Goal: Task Accomplishment & Management: Complete application form

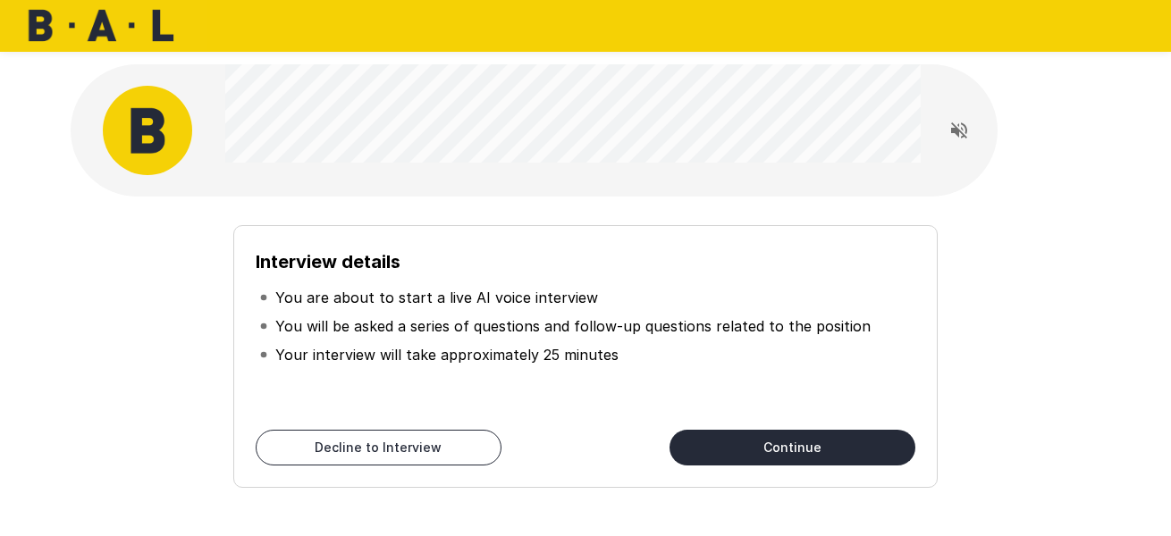
scroll to position [90, 0]
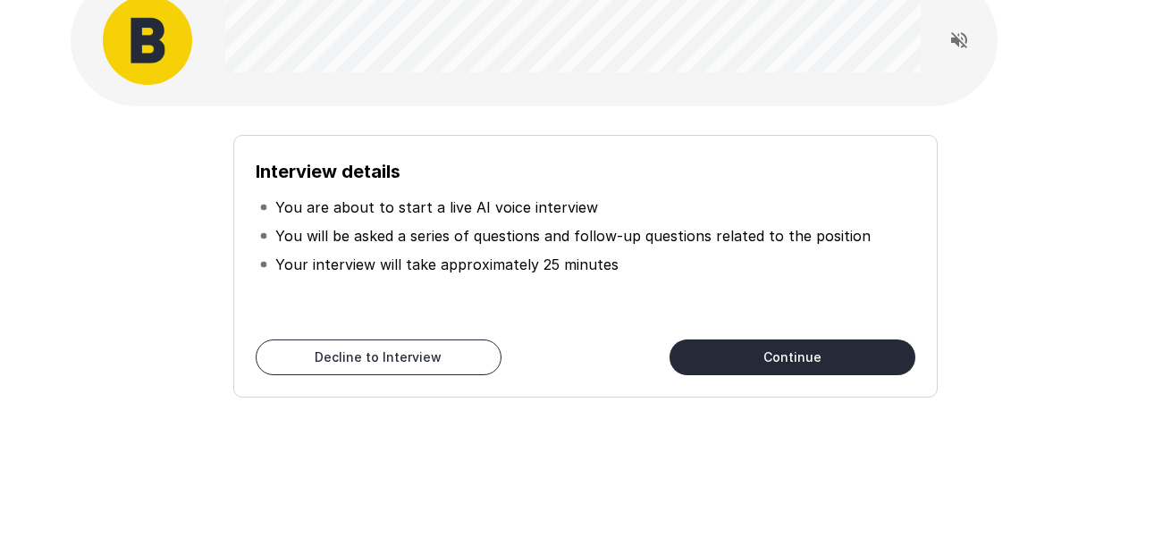
click at [738, 350] on button "Continue" at bounding box center [792, 358] width 246 height 36
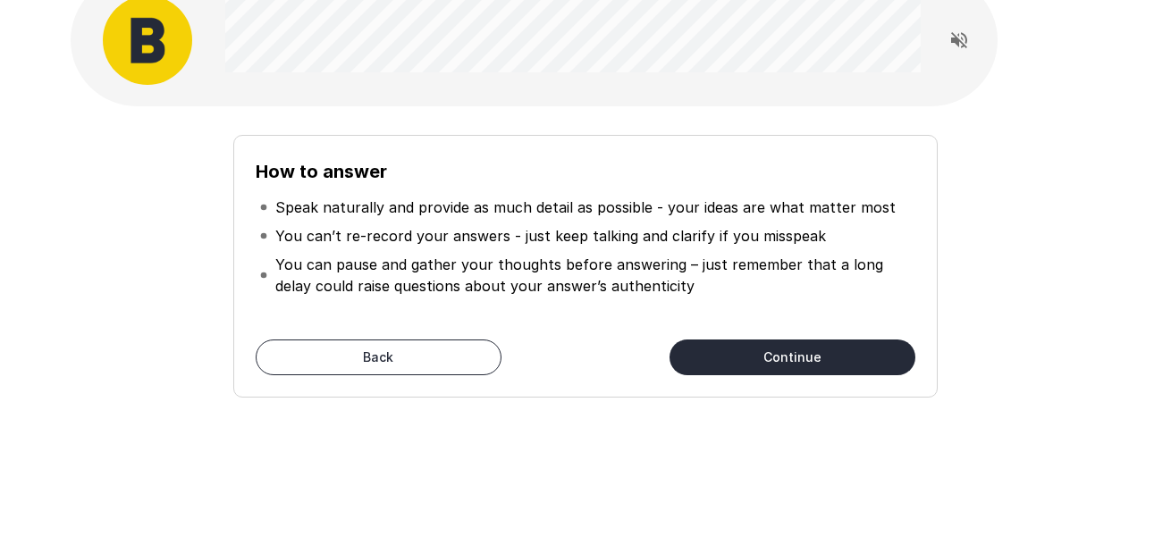
click at [738, 350] on button "Continue" at bounding box center [792, 358] width 246 height 36
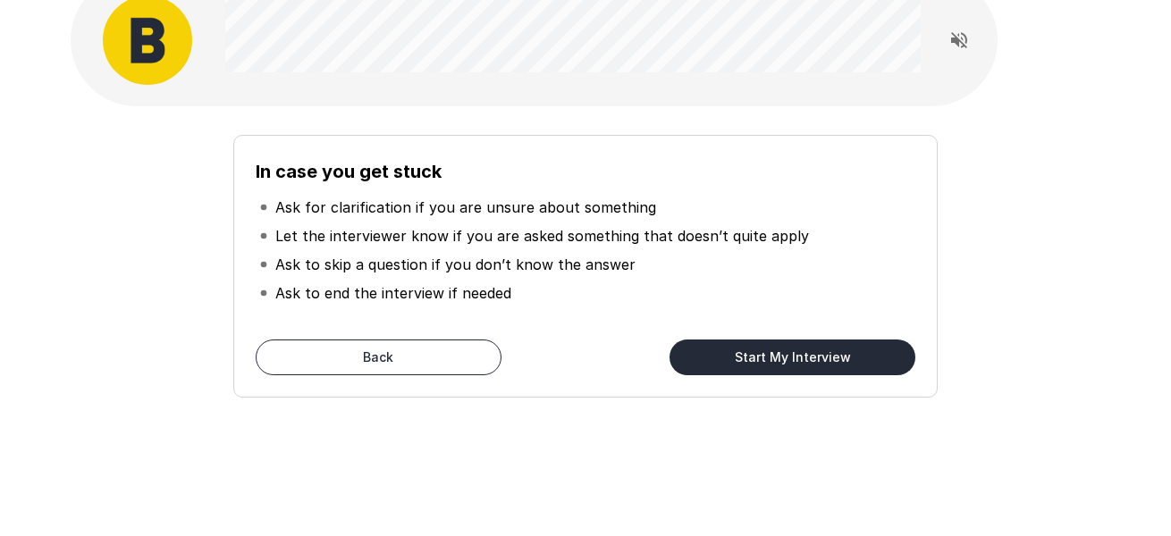
click at [752, 361] on button "Start My Interview" at bounding box center [792, 358] width 246 height 36
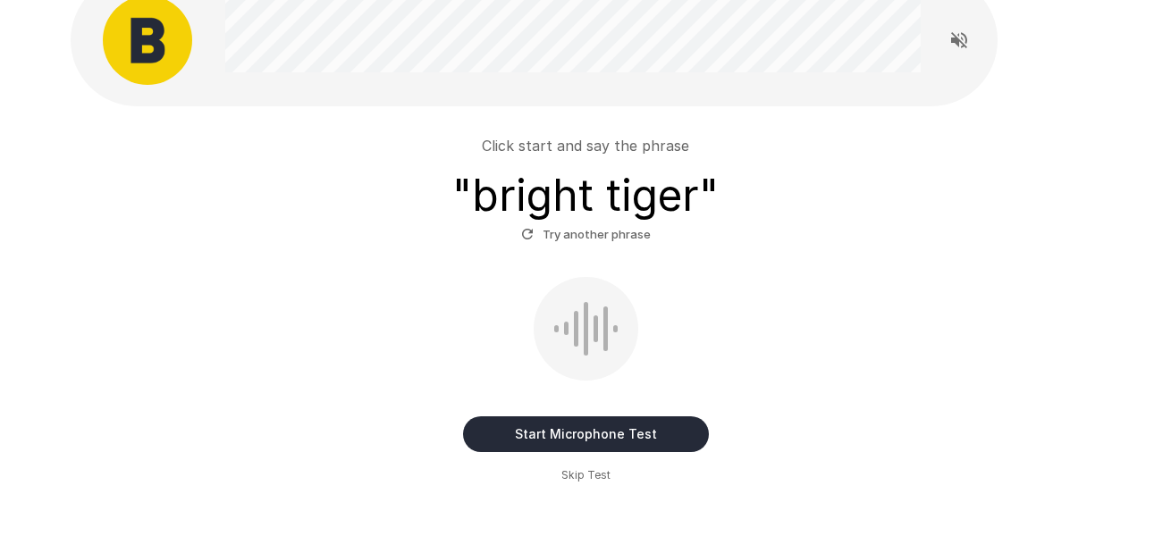
click at [538, 435] on button "Start Microphone Test" at bounding box center [586, 434] width 246 height 36
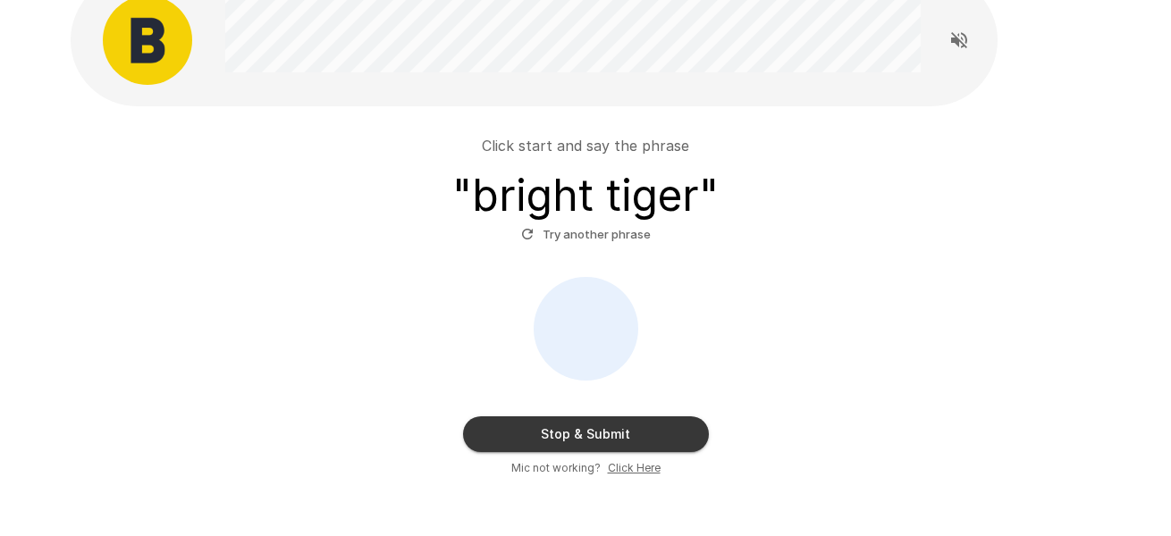
click at [504, 433] on button "Stop & Submit" at bounding box center [586, 434] width 246 height 36
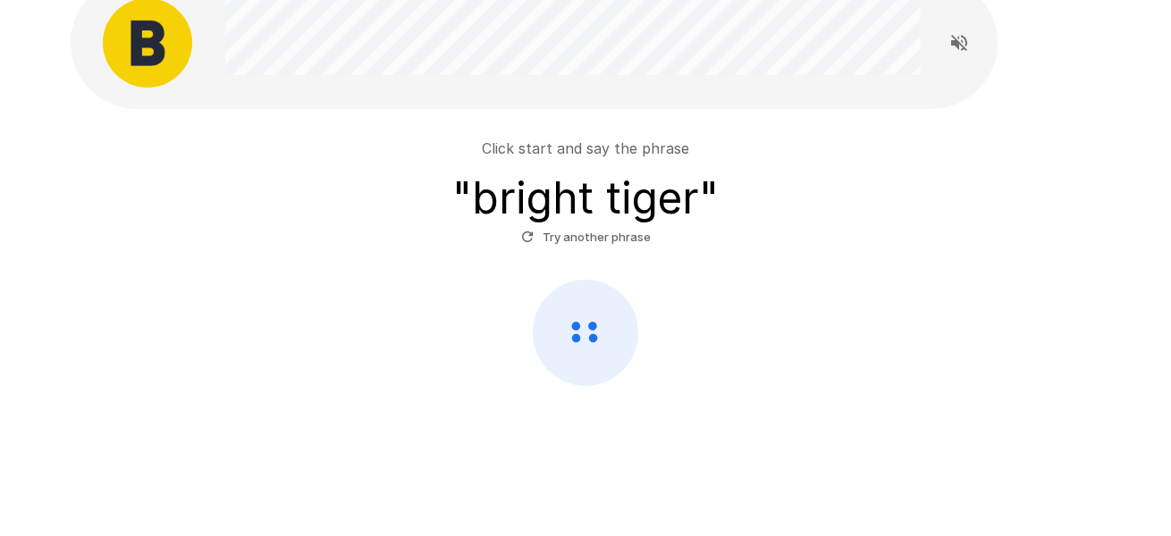
scroll to position [87, 0]
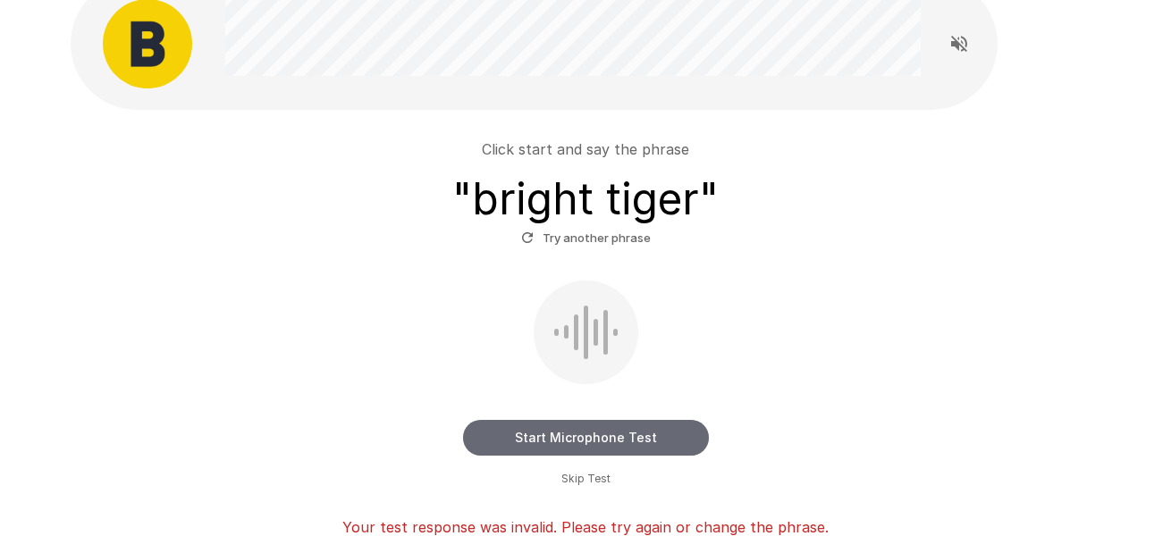
click at [524, 436] on button "Start Microphone Test" at bounding box center [586, 438] width 246 height 36
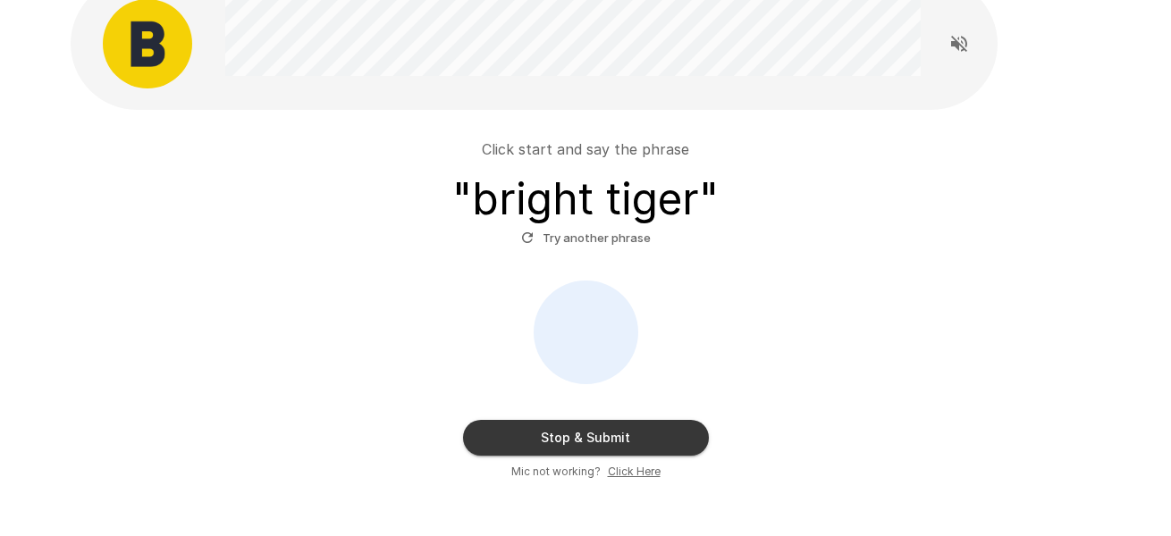
click at [547, 437] on button "Stop & Submit" at bounding box center [586, 438] width 246 height 36
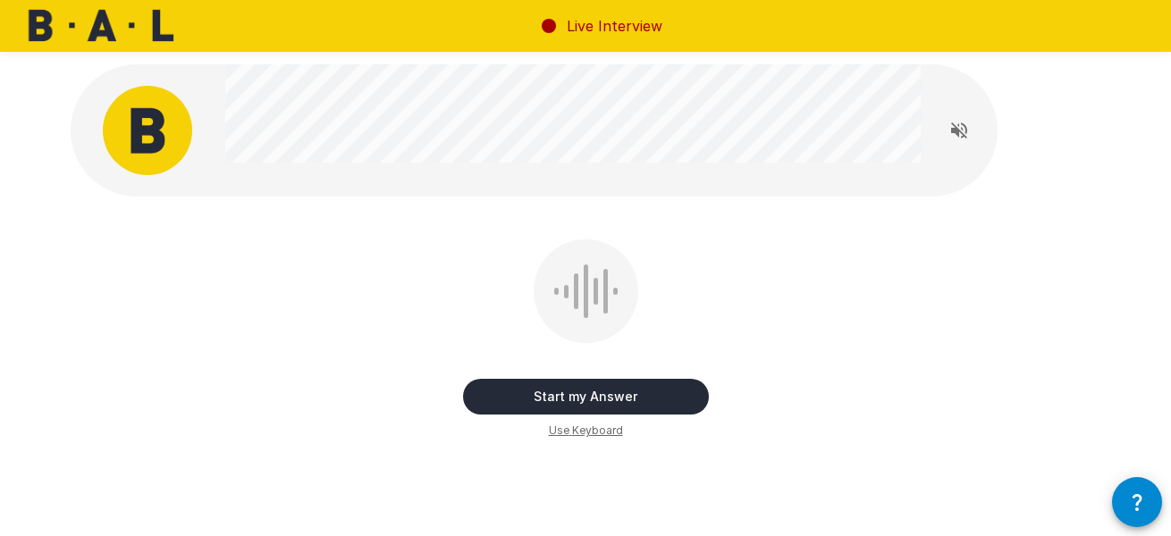
click at [588, 402] on button "Start my Answer" at bounding box center [586, 397] width 246 height 36
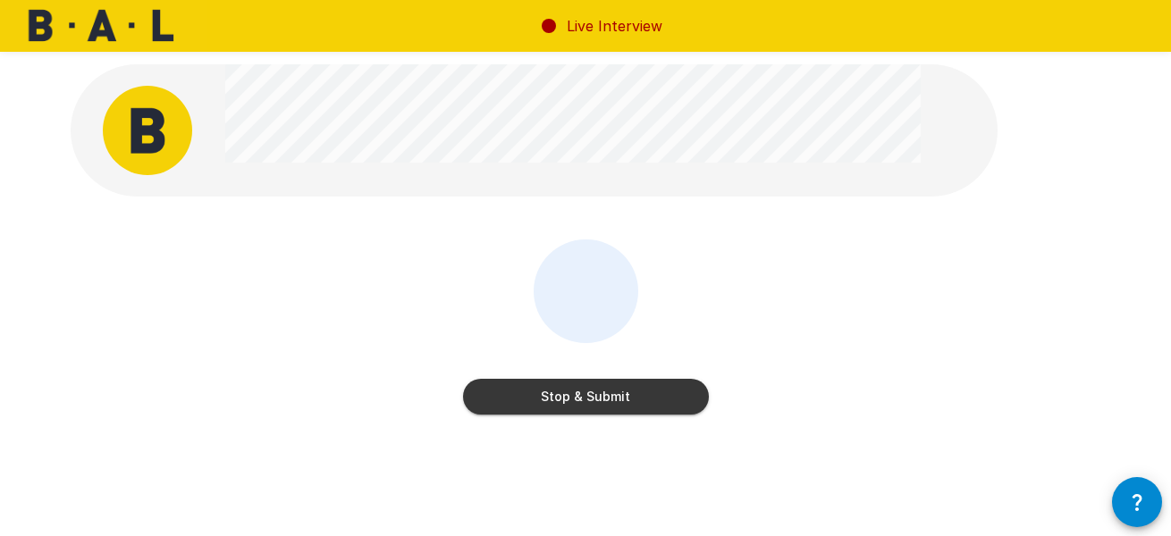
click at [607, 401] on button "Stop & Submit" at bounding box center [586, 397] width 246 height 36
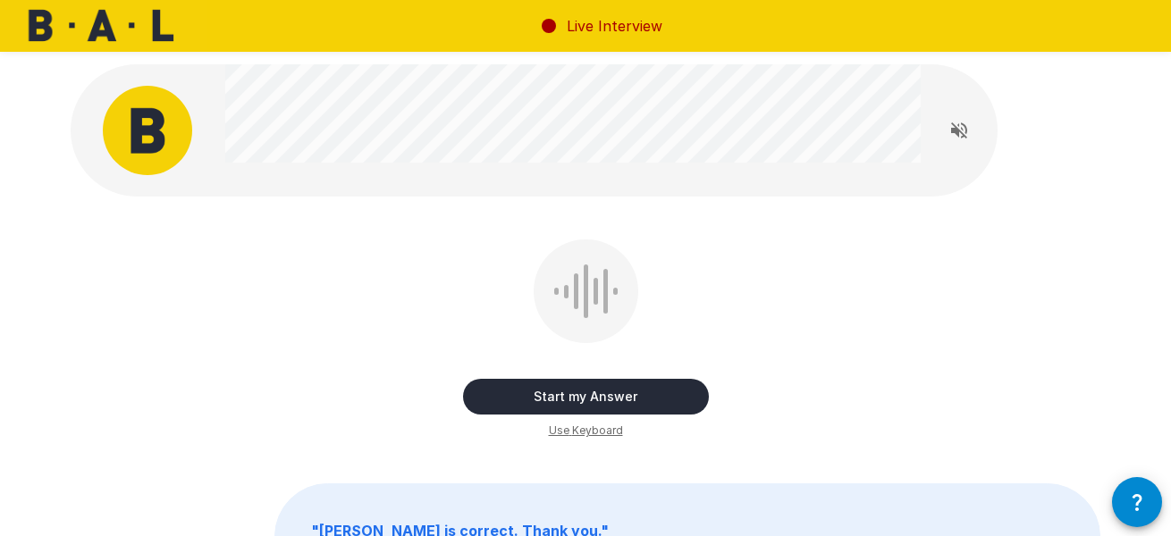
click at [634, 397] on button "Start my Answer" at bounding box center [586, 397] width 246 height 36
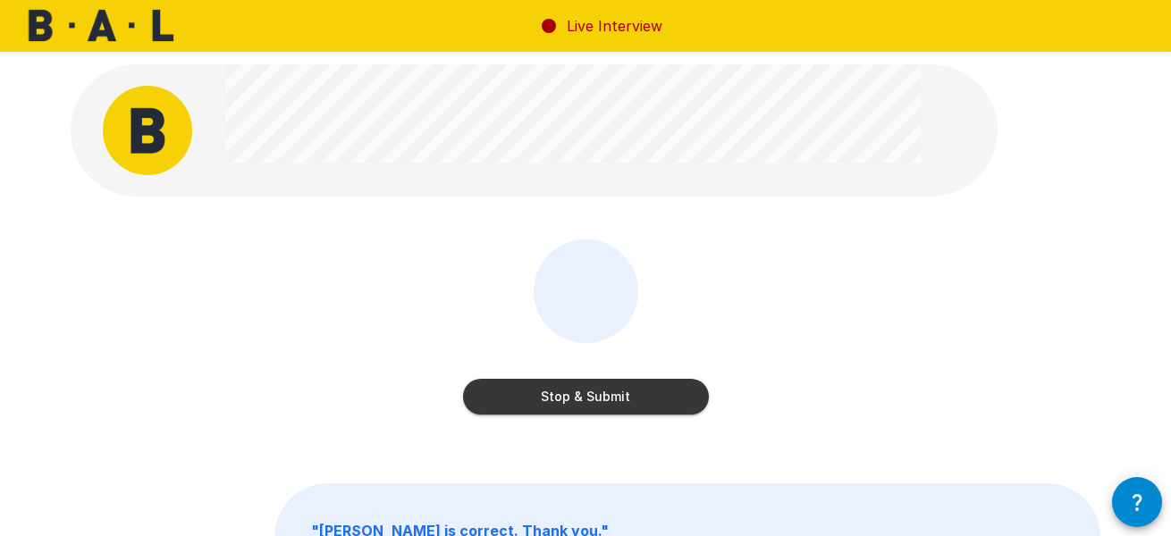
click at [634, 397] on button "Stop & Submit" at bounding box center [586, 397] width 246 height 36
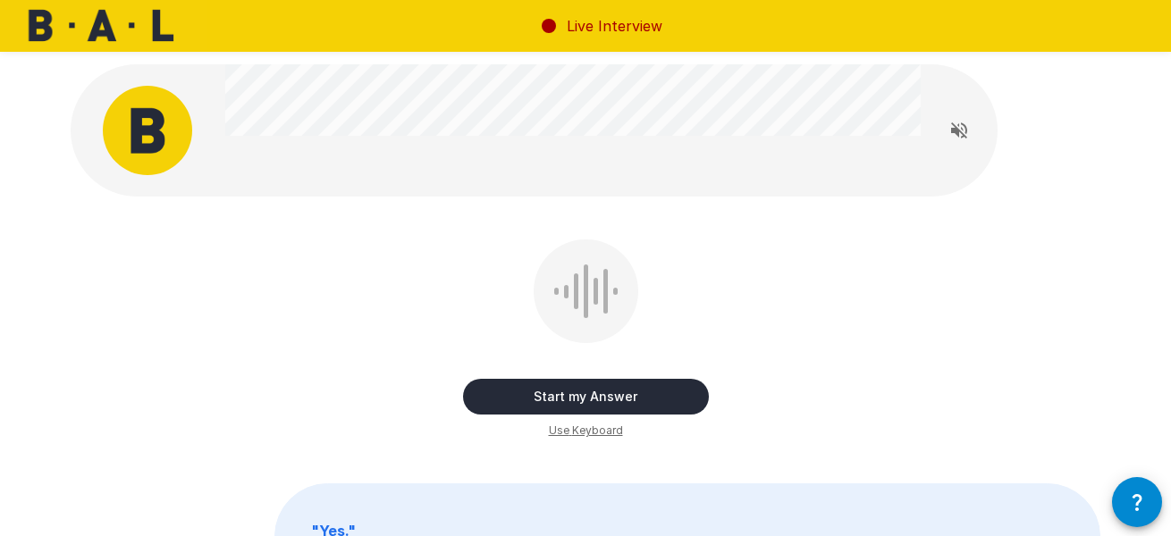
click at [610, 398] on button "Start my Answer" at bounding box center [586, 397] width 246 height 36
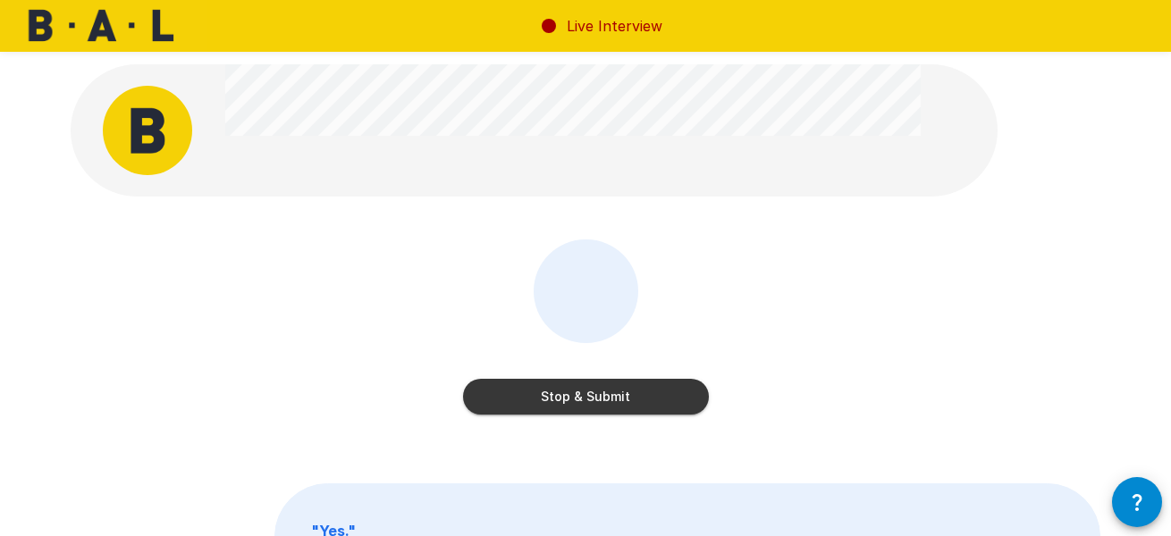
click at [610, 398] on button "Stop & Submit" at bounding box center [586, 397] width 246 height 36
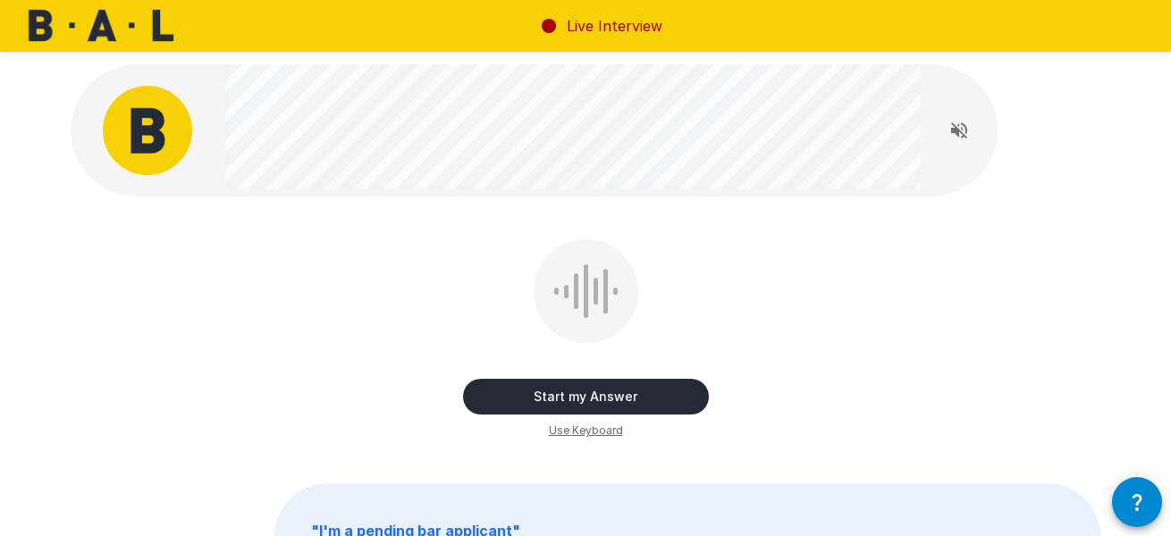
click at [642, 401] on button "Start my Answer" at bounding box center [586, 397] width 246 height 36
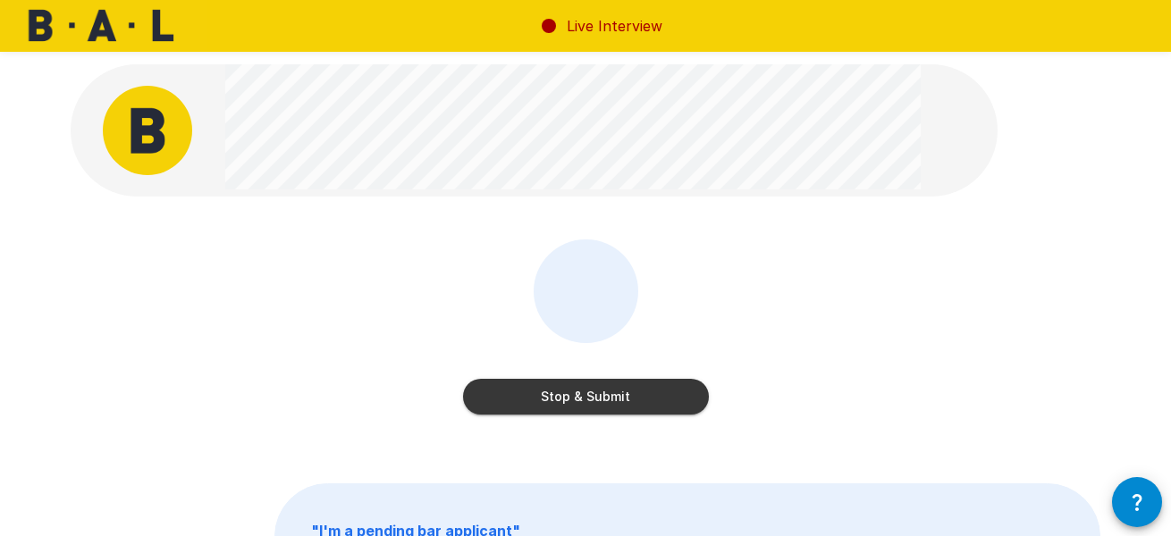
click at [642, 401] on button "Stop & Submit" at bounding box center [586, 397] width 246 height 36
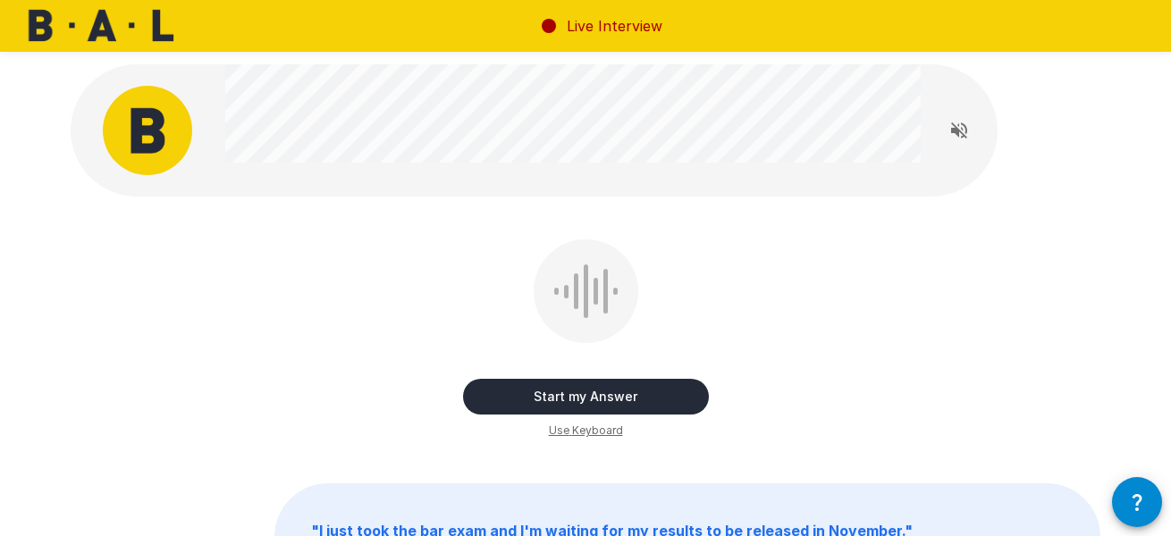
click at [634, 390] on button "Start my Answer" at bounding box center [586, 397] width 246 height 36
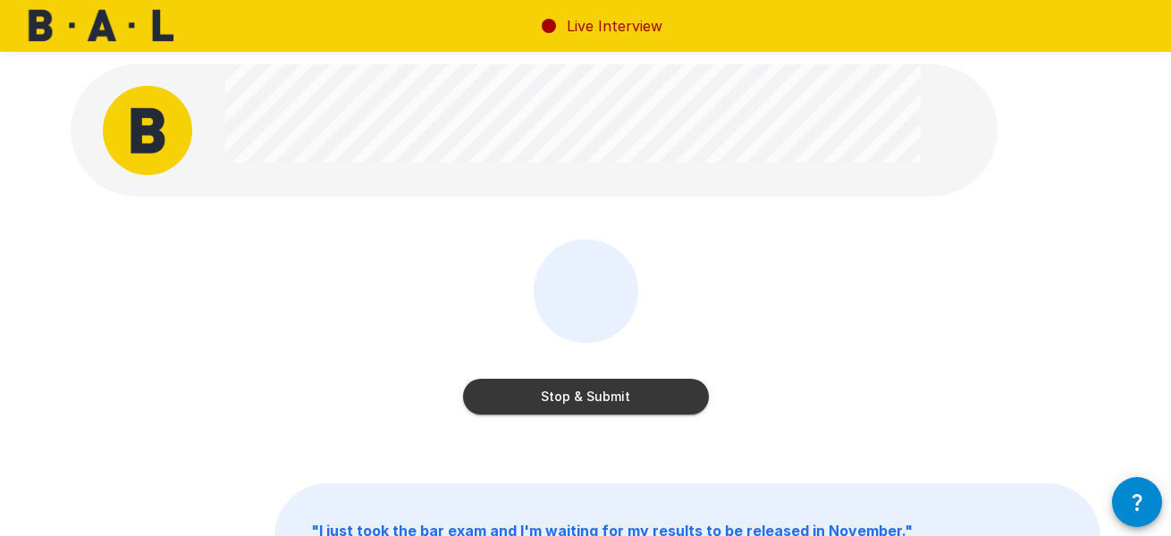
click at [620, 397] on button "Stop & Submit" at bounding box center [586, 397] width 246 height 36
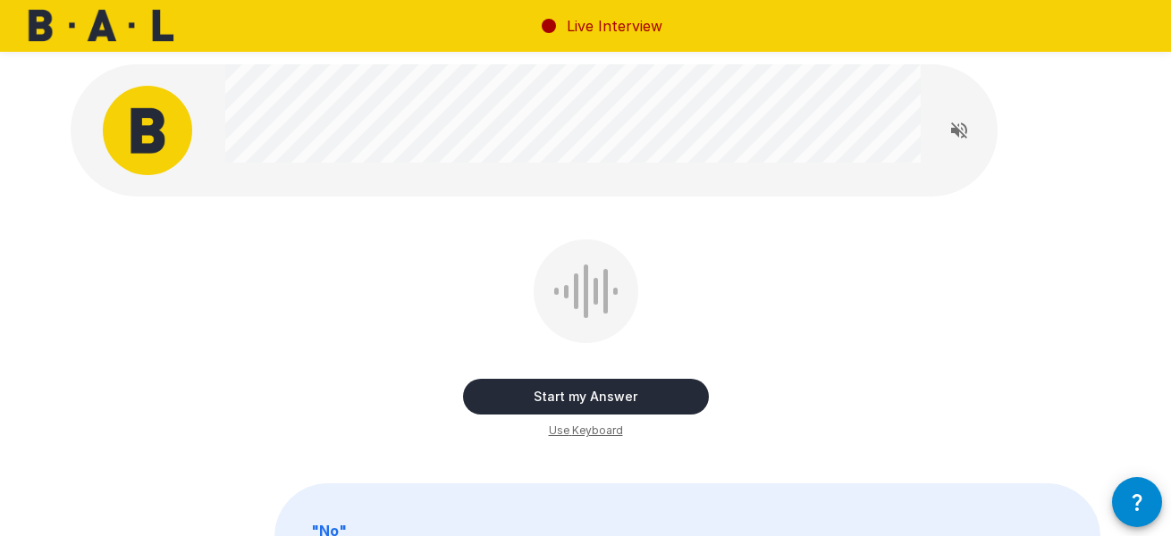
click at [605, 390] on button "Start my Answer" at bounding box center [586, 397] width 246 height 36
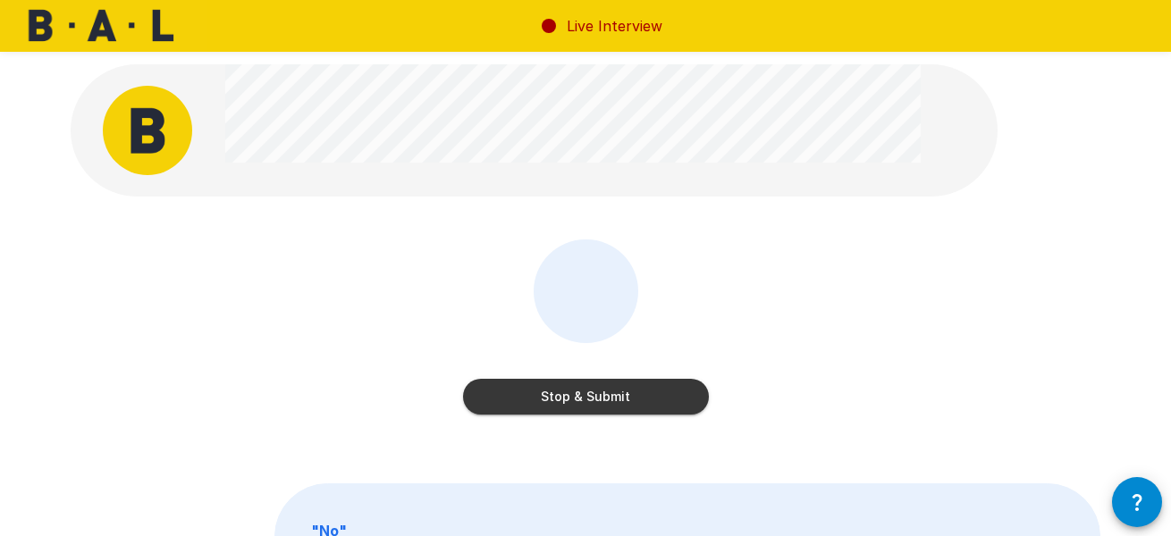
click at [580, 403] on button "Stop & Submit" at bounding box center [586, 397] width 246 height 36
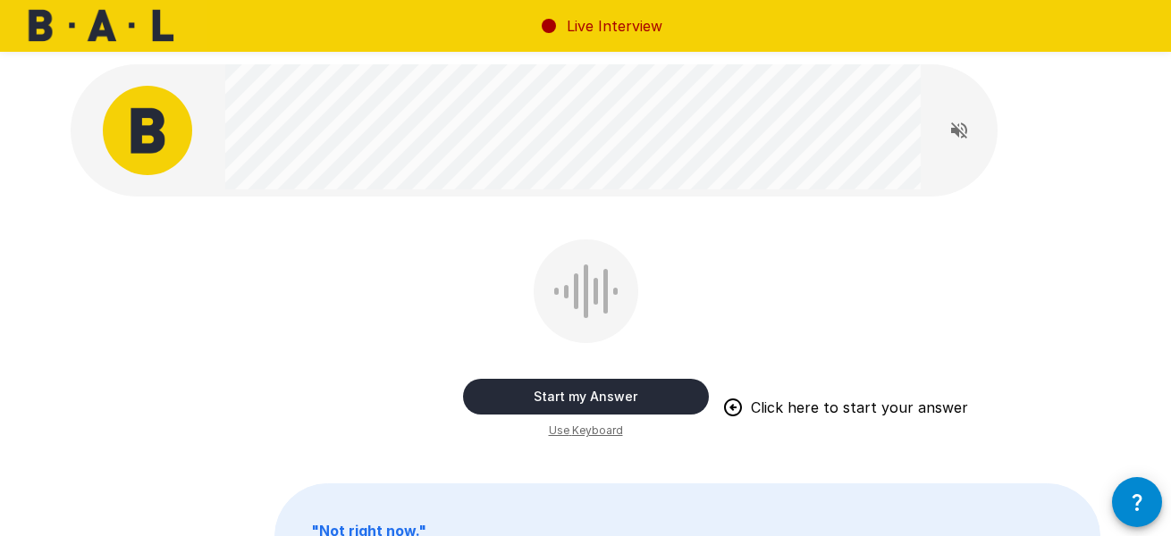
click at [664, 392] on button "Start my Answer" at bounding box center [586, 397] width 246 height 36
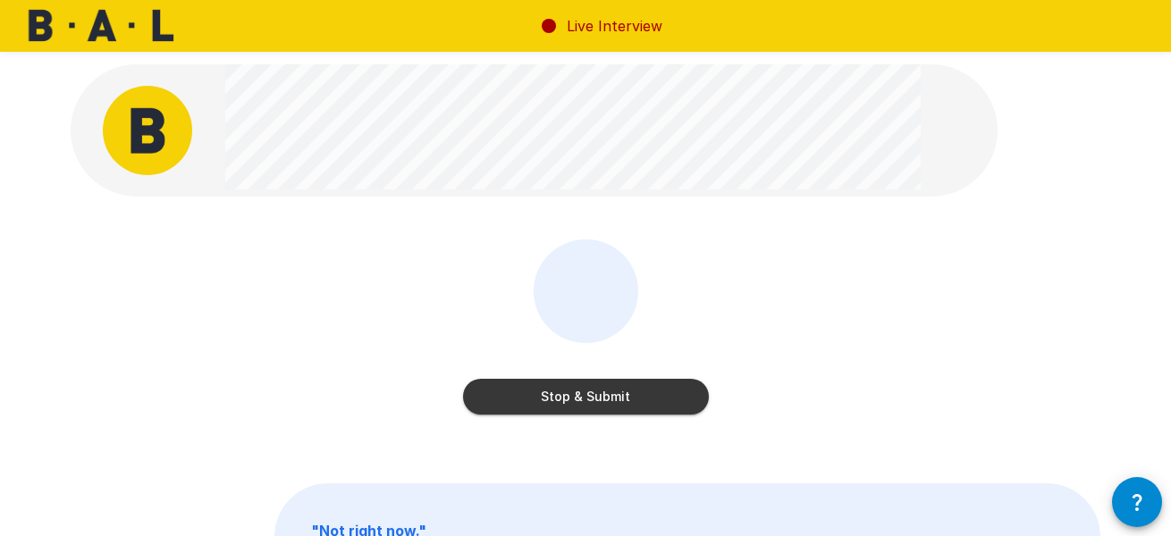
click at [625, 384] on button "Stop & Submit" at bounding box center [586, 397] width 246 height 36
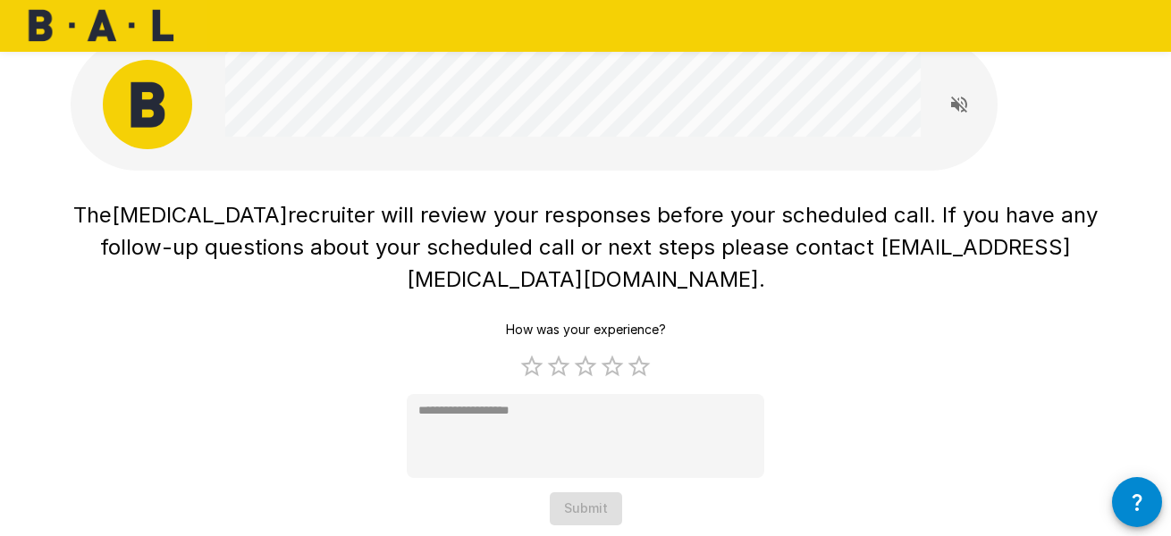
scroll to position [26, 0]
click at [651, 353] on label "5 Stars" at bounding box center [639, 366] width 27 height 27
type textarea "*"
click at [600, 492] on button "Submit" at bounding box center [586, 508] width 72 height 33
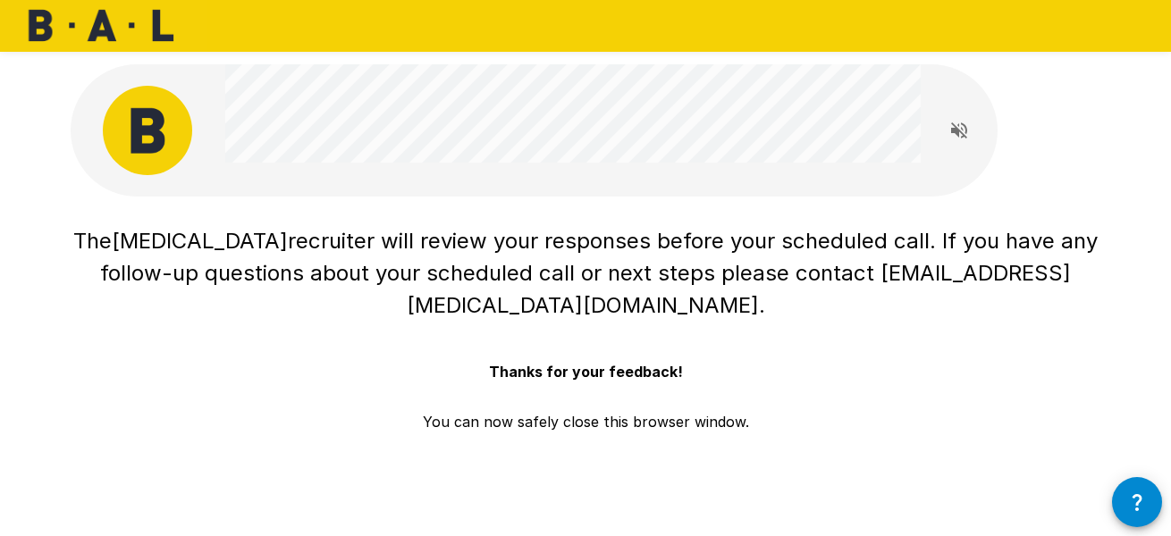
scroll to position [0, 0]
